Goal: Check status: Check status

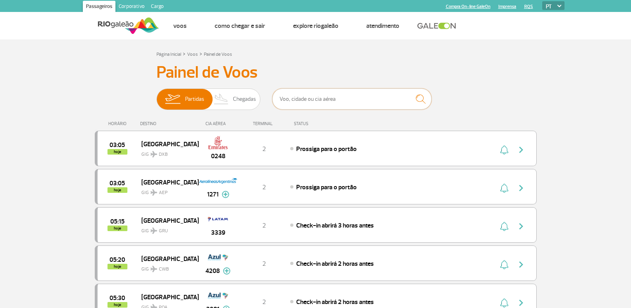
drag, startPoint x: 330, startPoint y: 94, endPoint x: 339, endPoint y: 66, distance: 29.6
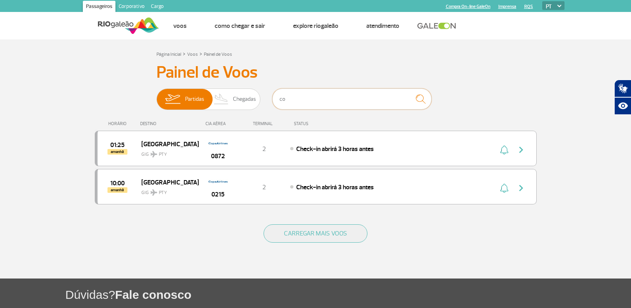
type input "c"
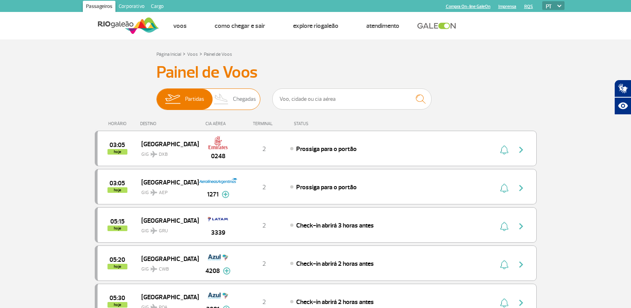
drag, startPoint x: 228, startPoint y: 101, endPoint x: 252, endPoint y: 100, distance: 23.5
click at [228, 102] on img at bounding box center [221, 99] width 23 height 21
click at [156, 95] on input "Partidas Chegadas" at bounding box center [156, 95] width 0 height 0
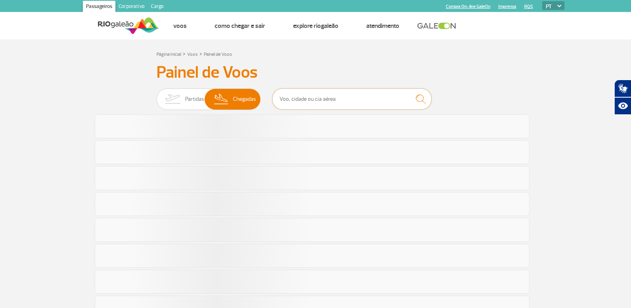
drag, startPoint x: 293, startPoint y: 106, endPoint x: 288, endPoint y: 97, distance: 10.4
click at [293, 107] on input "text" at bounding box center [351, 98] width 159 height 21
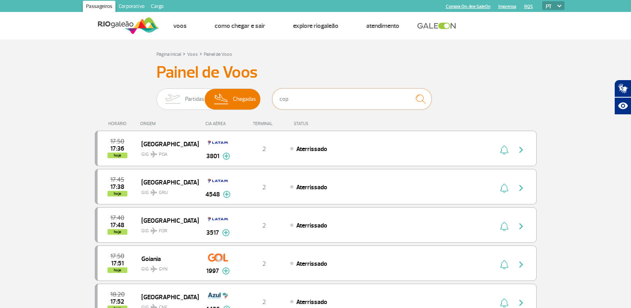
type input "copa"
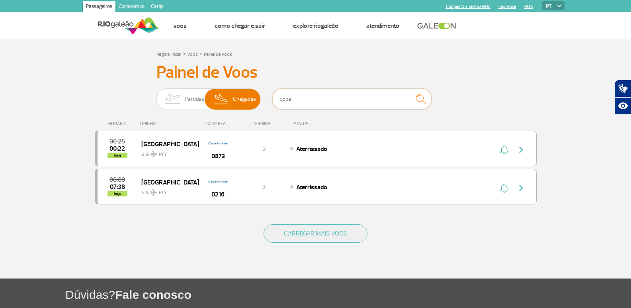
drag, startPoint x: 301, startPoint y: 101, endPoint x: 275, endPoint y: 87, distance: 29.4
click at [269, 103] on div "Partidas Chegadas copa" at bounding box center [315, 100] width 319 height 24
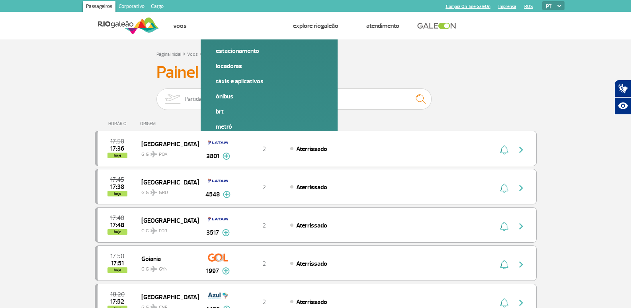
drag, startPoint x: 35, startPoint y: 47, endPoint x: 264, endPoint y: 16, distance: 231.0
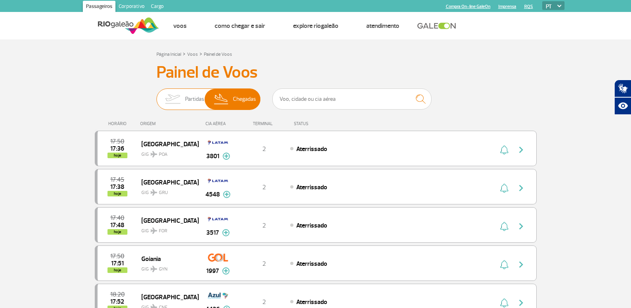
click at [202, 96] on span "Partidas" at bounding box center [194, 99] width 19 height 21
click at [156, 95] on input "Partidas Chegadas" at bounding box center [156, 95] width 0 height 0
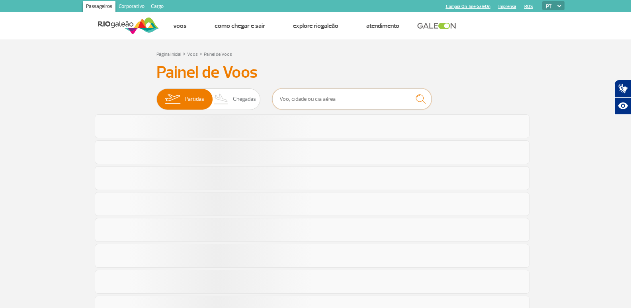
click at [330, 94] on input "text" at bounding box center [351, 98] width 159 height 21
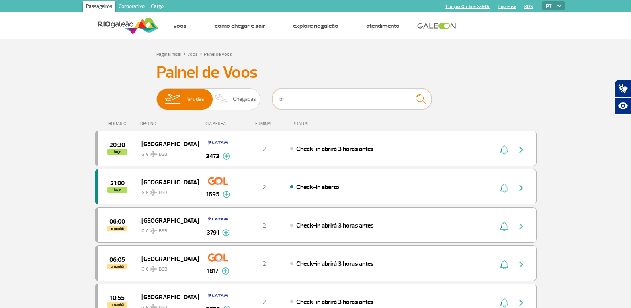
type input "b"
